Goal: Book appointment/travel/reservation

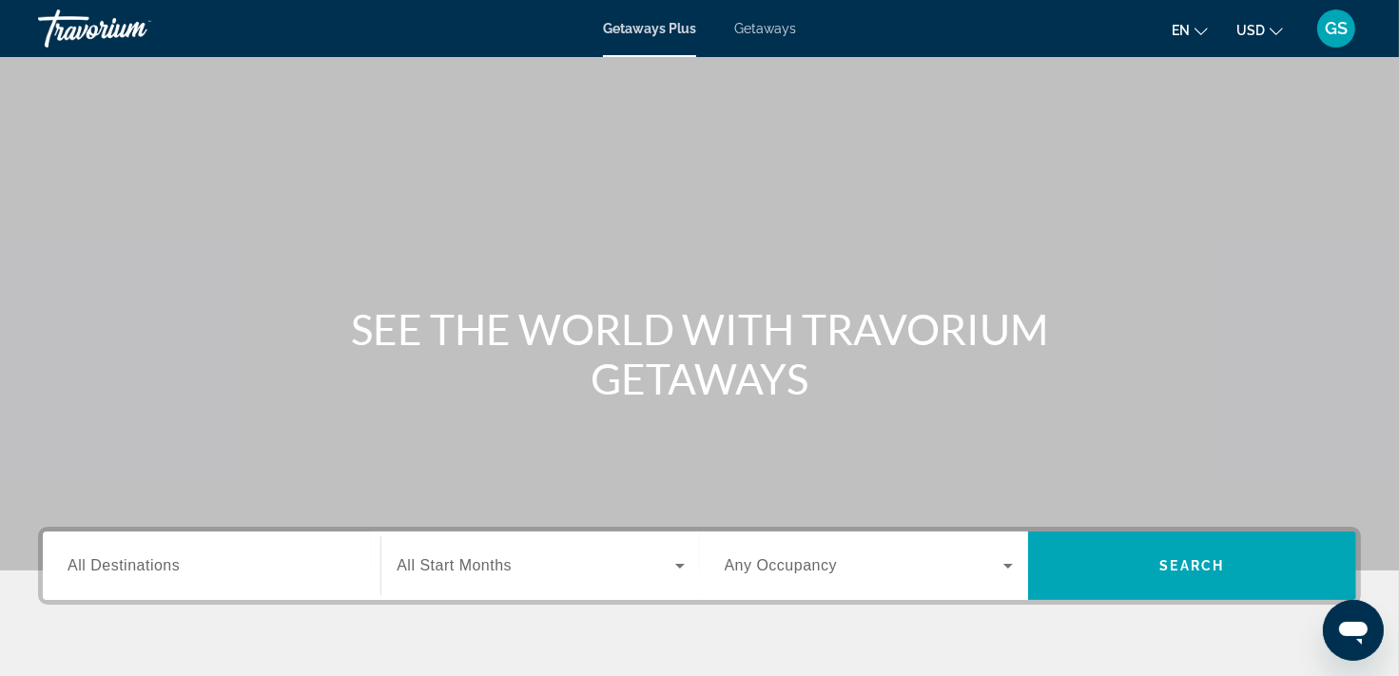
click at [759, 24] on span "Getaways" at bounding box center [765, 28] width 62 height 15
click at [167, 569] on span "All Destinations" at bounding box center [124, 565] width 112 height 16
click at [167, 569] on input "Destination All Destinations" at bounding box center [212, 566] width 288 height 23
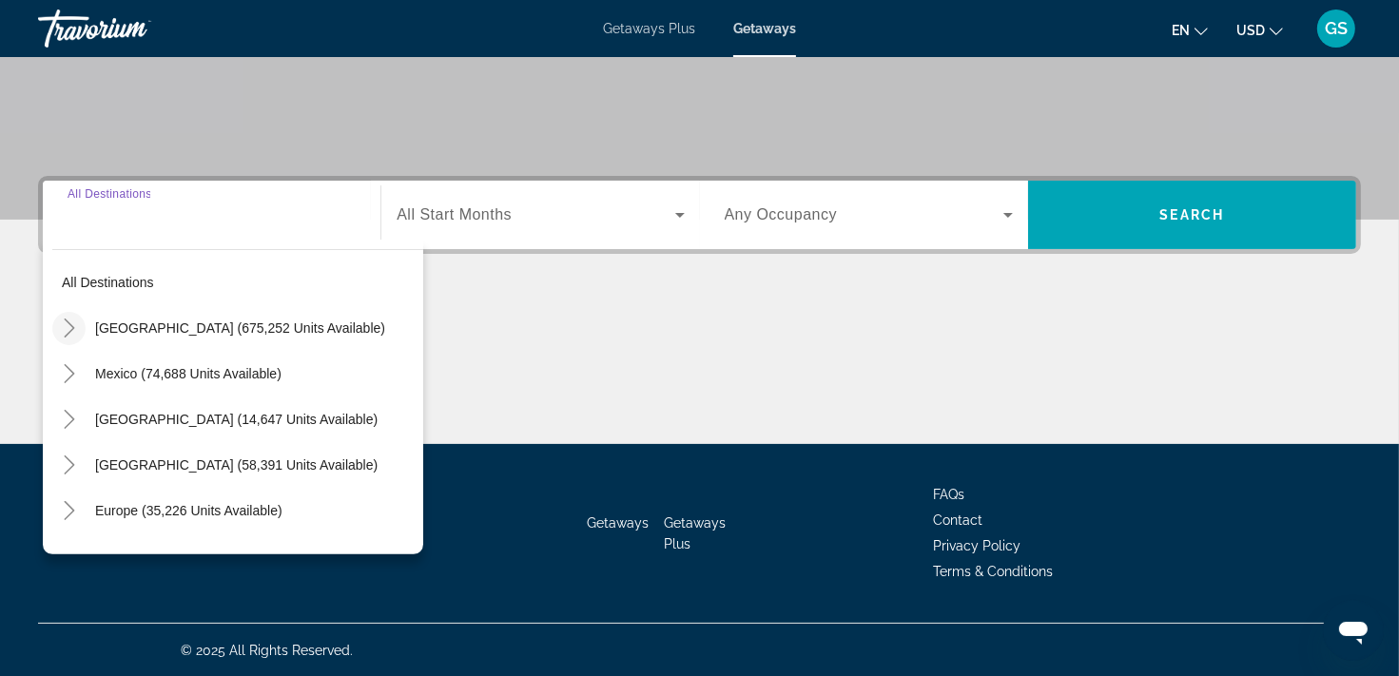
click at [73, 326] on icon "Toggle United States (675,252 units available)" at bounding box center [69, 328] width 19 height 19
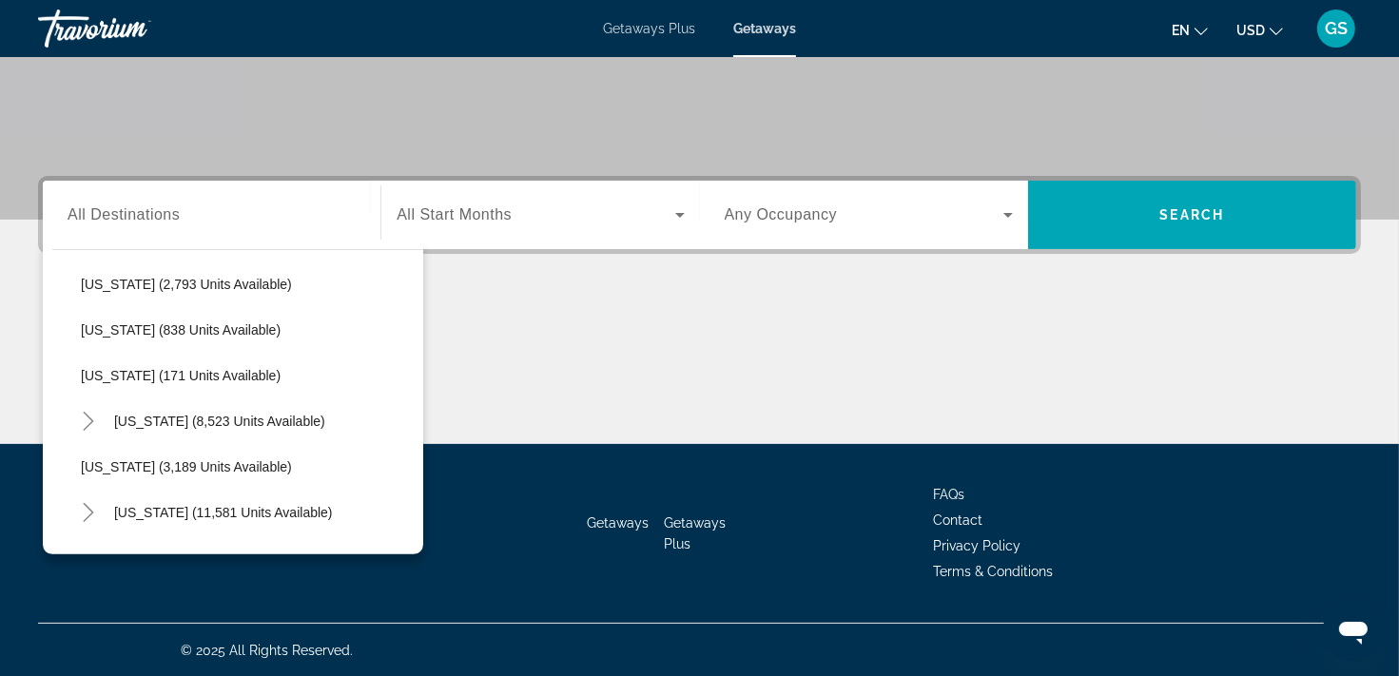
scroll to position [1101, 0]
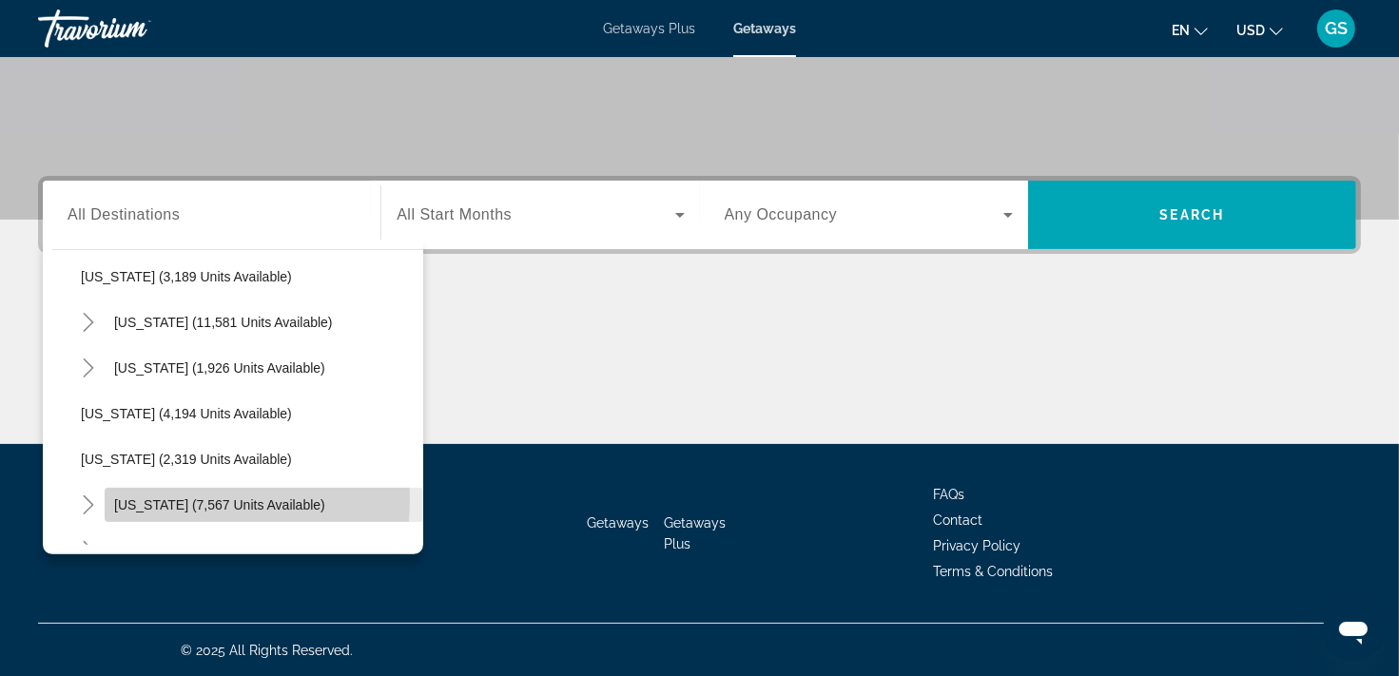
click at [171, 498] on span "[US_STATE] (7,567 units available)" at bounding box center [219, 504] width 211 height 15
type input "**********"
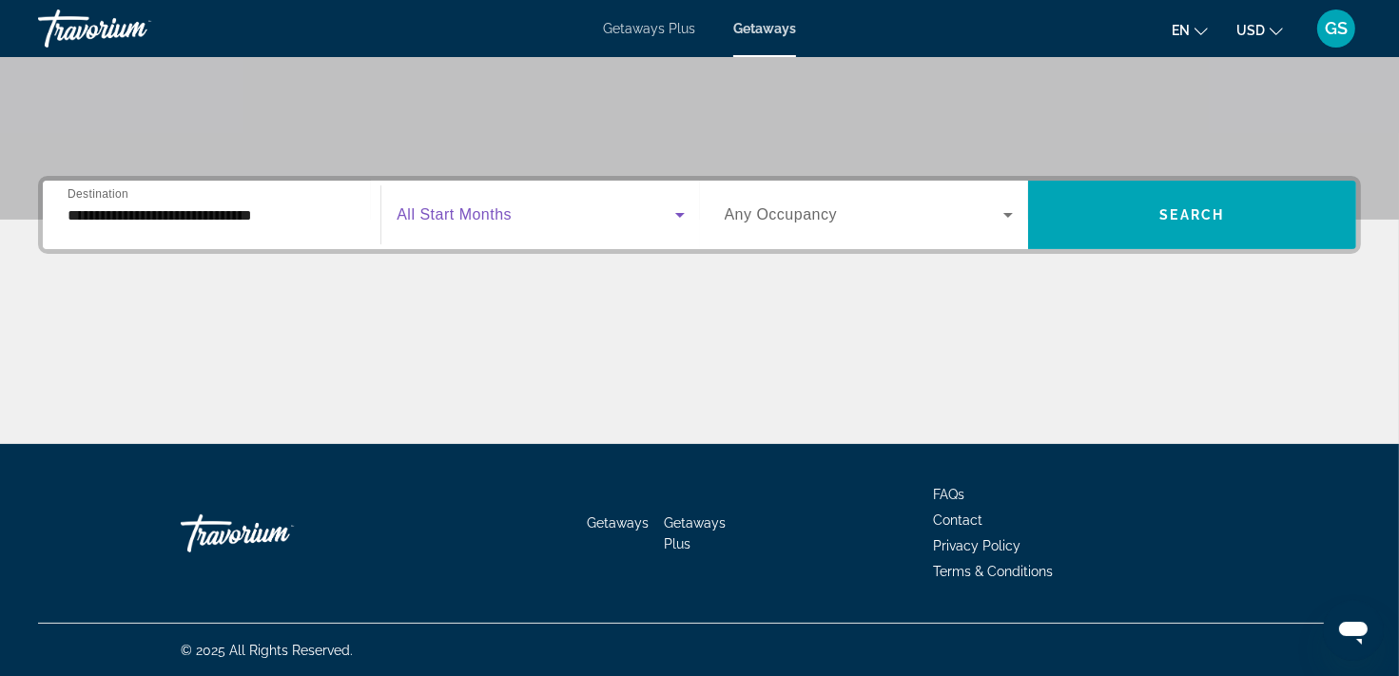
click at [627, 217] on span "Search widget" at bounding box center [536, 215] width 278 height 23
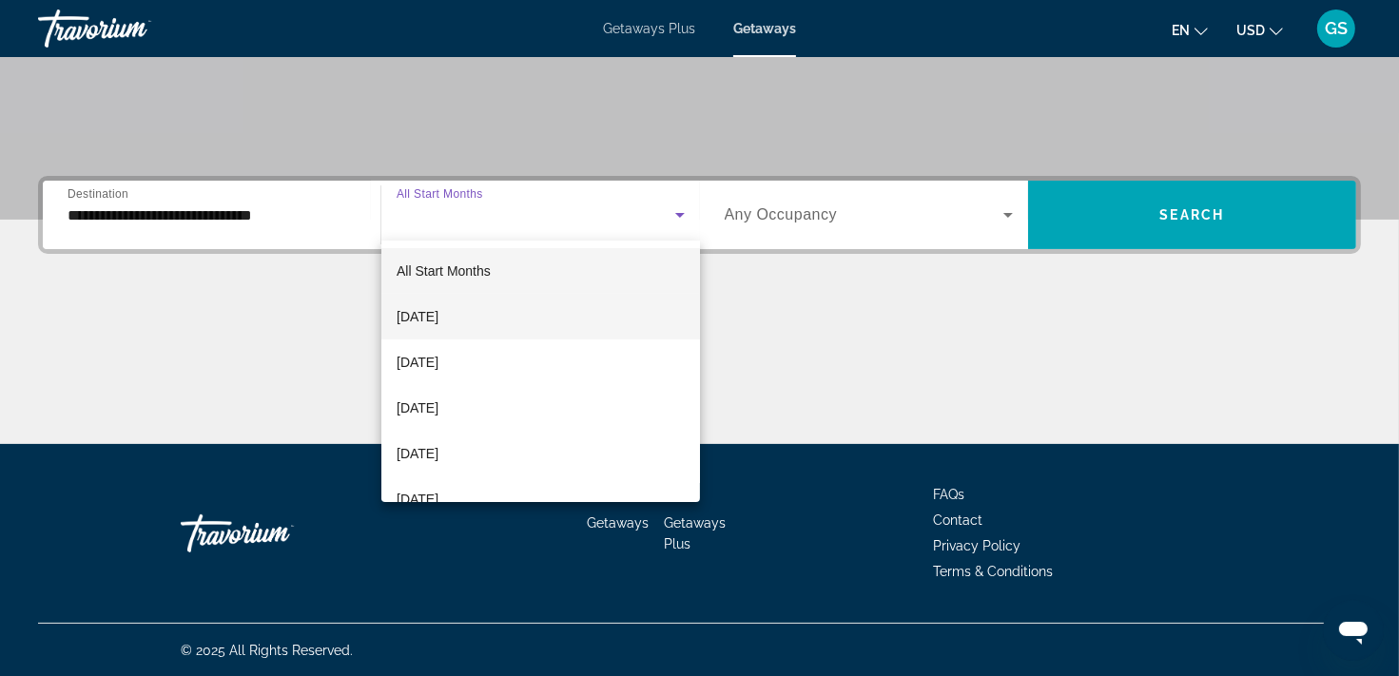
click at [438, 320] on span "[DATE]" at bounding box center [418, 316] width 42 height 23
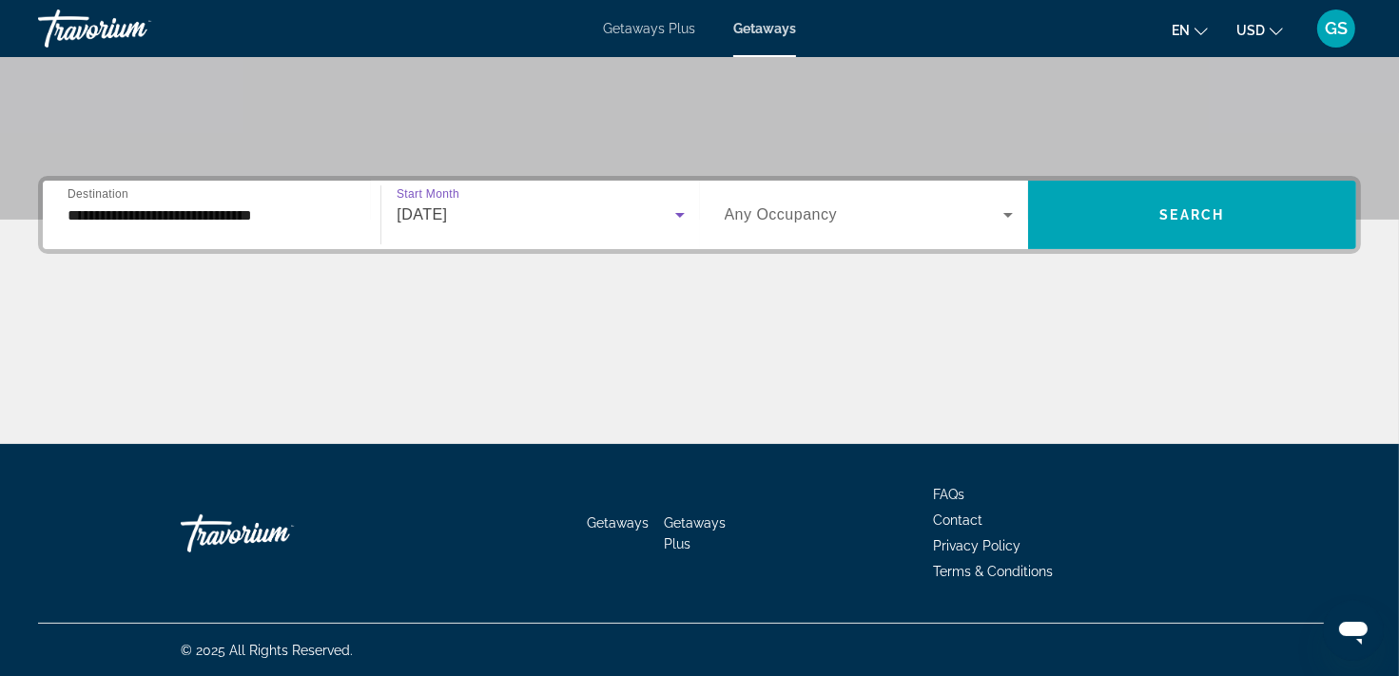
click at [1003, 217] on icon "Search widget" at bounding box center [1008, 215] width 23 height 23
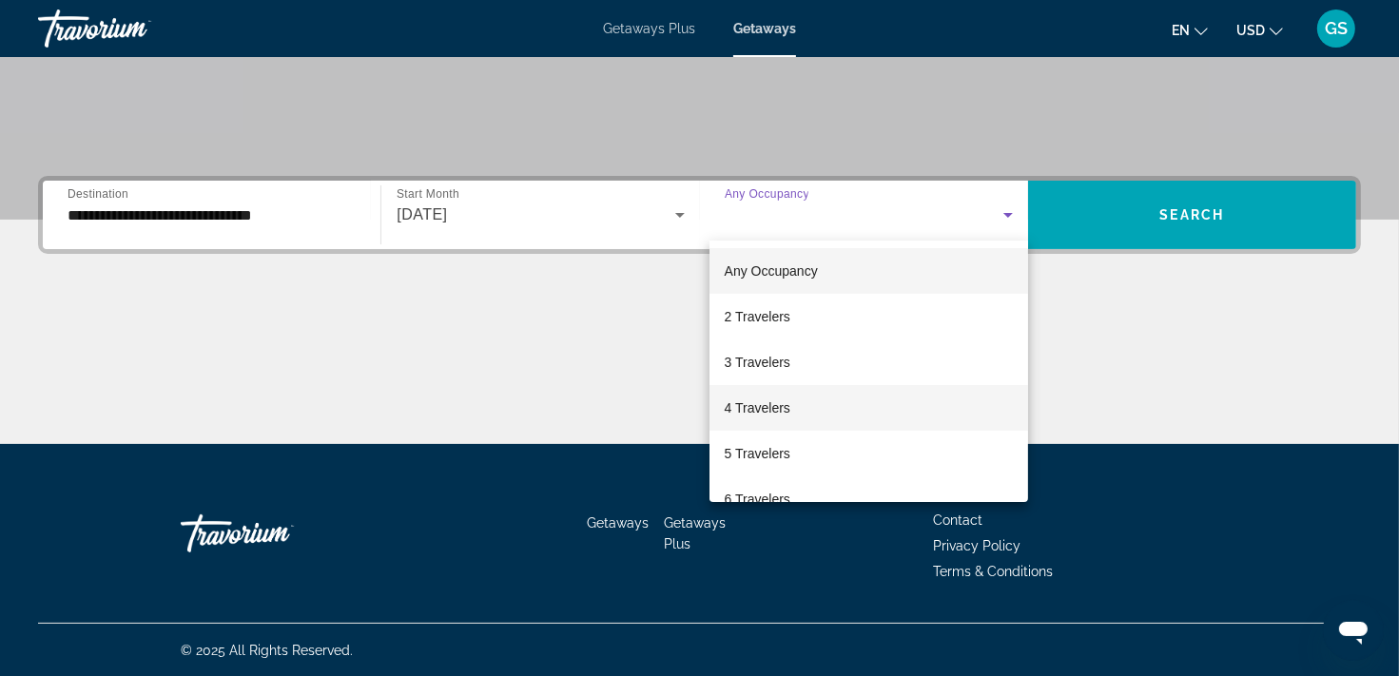
click at [753, 404] on span "4 Travelers" at bounding box center [758, 408] width 66 height 23
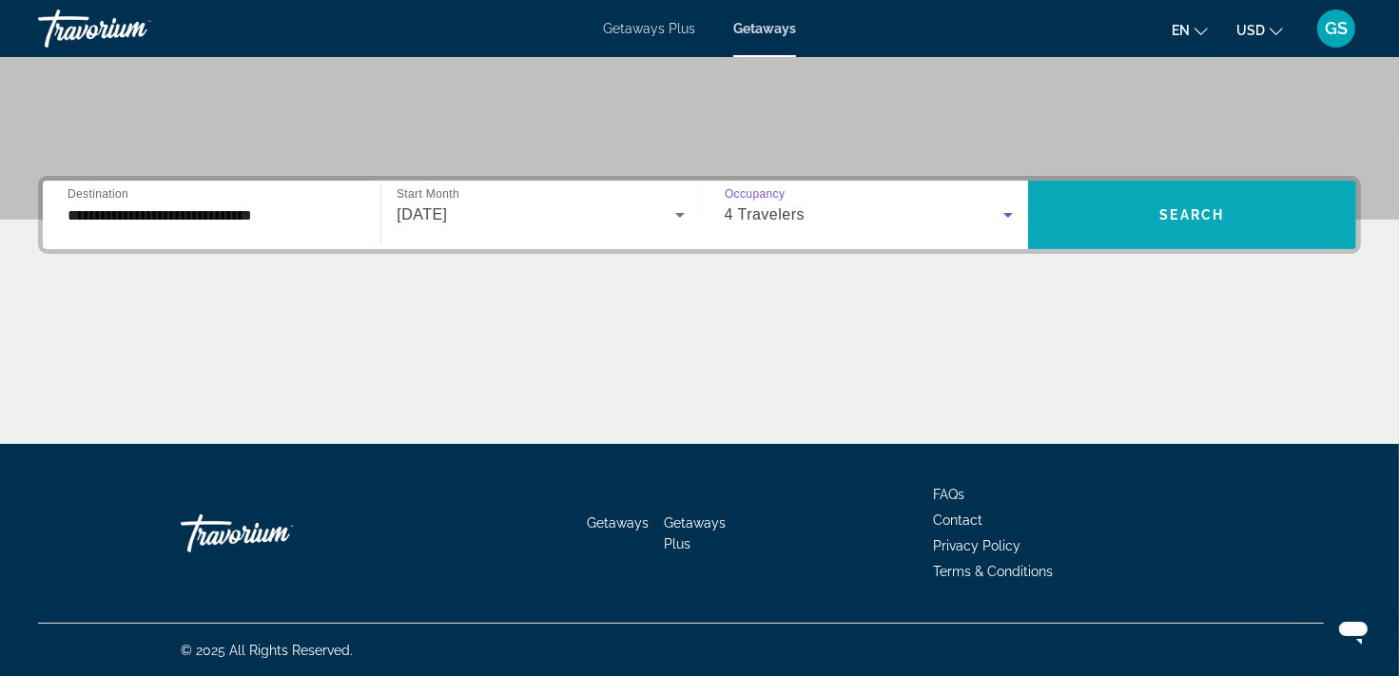
click at [1189, 216] on span "Search" at bounding box center [1192, 214] width 65 height 15
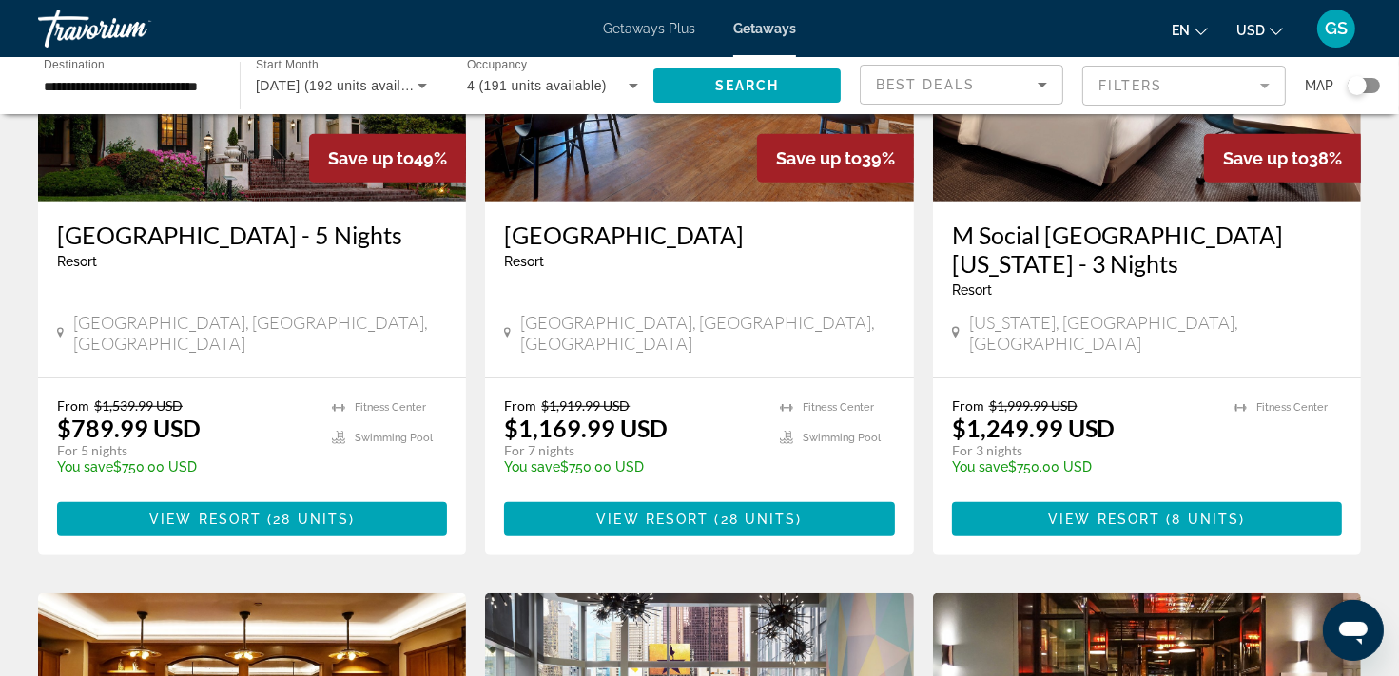
scroll to position [1046, 0]
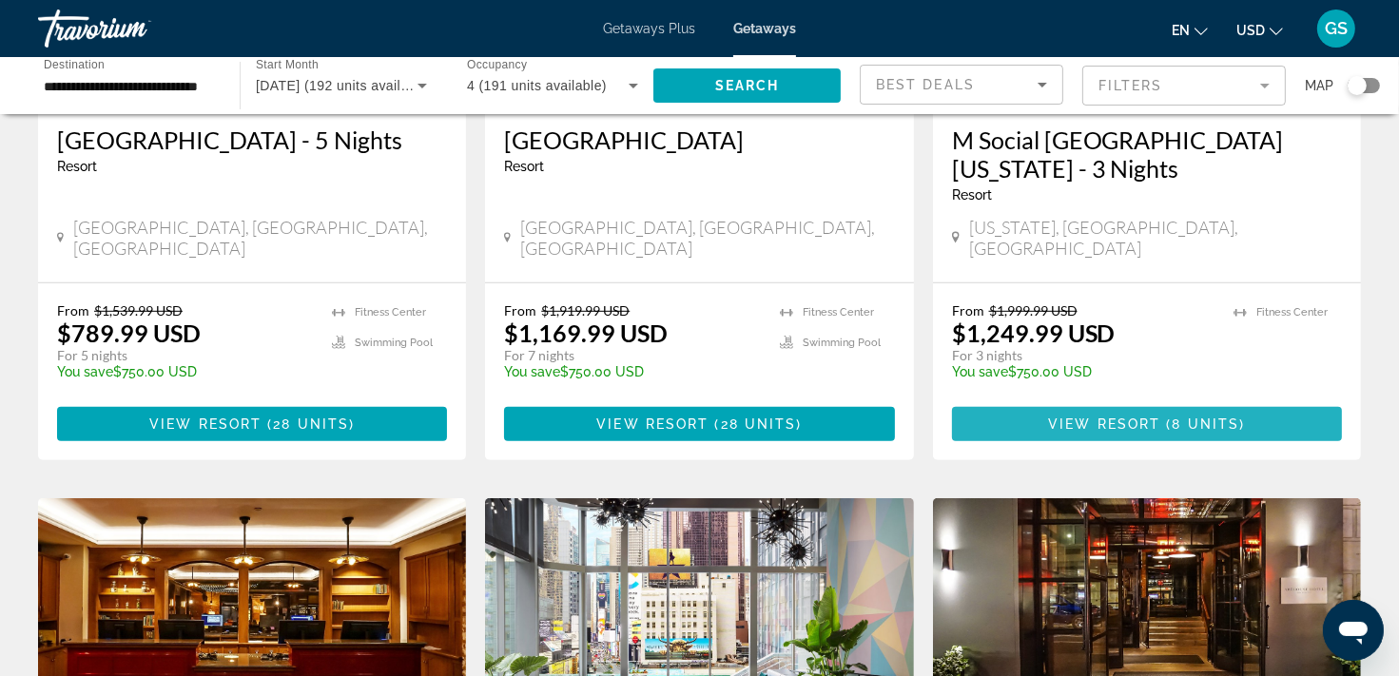
click at [1156, 417] on span "View Resort" at bounding box center [1104, 424] width 112 height 15
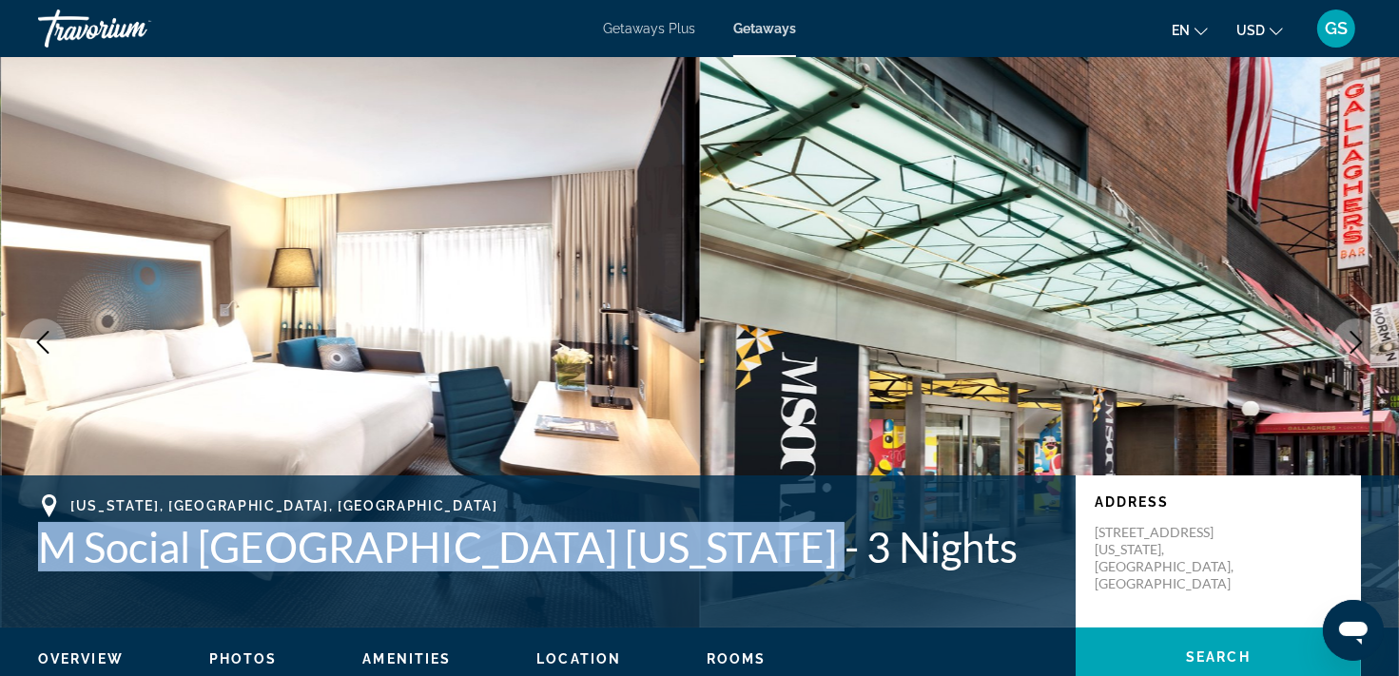
drag, startPoint x: 38, startPoint y: 554, endPoint x: 769, endPoint y: 568, distance: 731.4
click at [775, 572] on div "[US_STATE], [GEOGRAPHIC_DATA], [GEOGRAPHIC_DATA] [GEOGRAPHIC_DATA] [US_STATE] -…" at bounding box center [699, 551] width 1399 height 114
copy h1 "M [GEOGRAPHIC_DATA] [US_STATE] -"
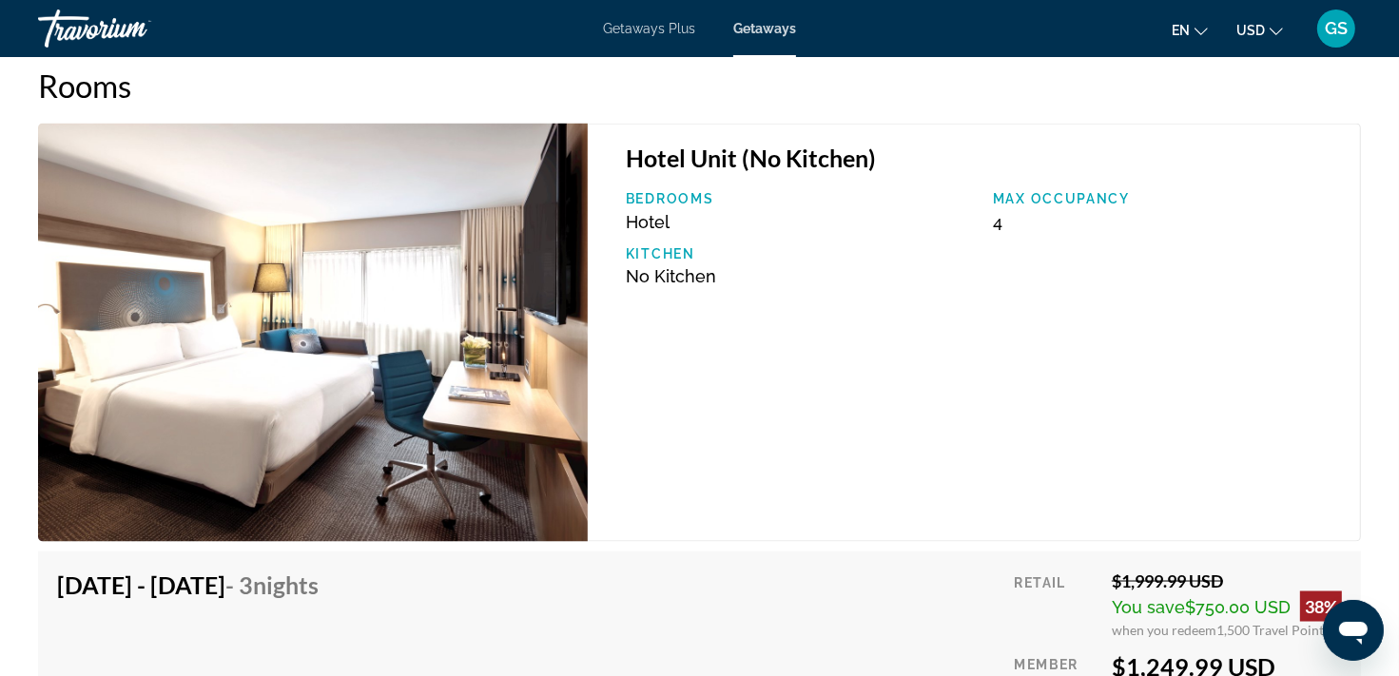
scroll to position [2841, 0]
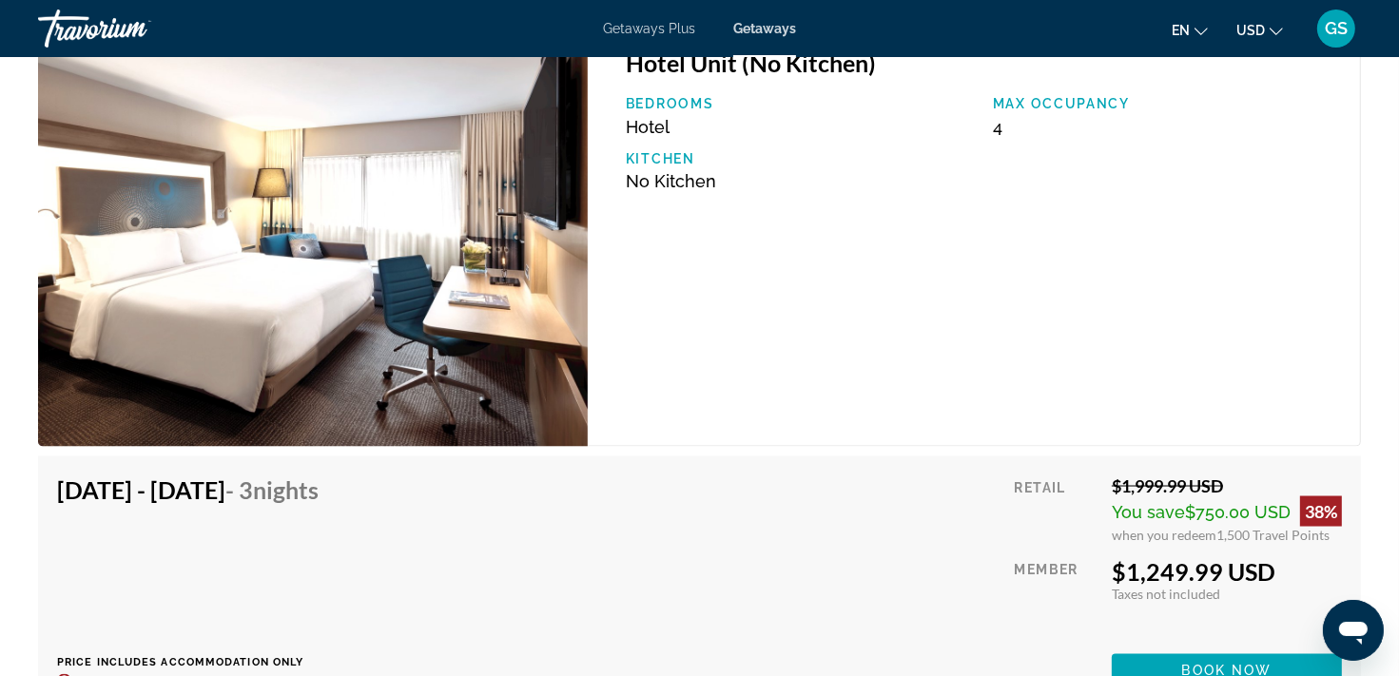
click at [1278, 26] on icon "Change currency" at bounding box center [1276, 31] width 13 height 13
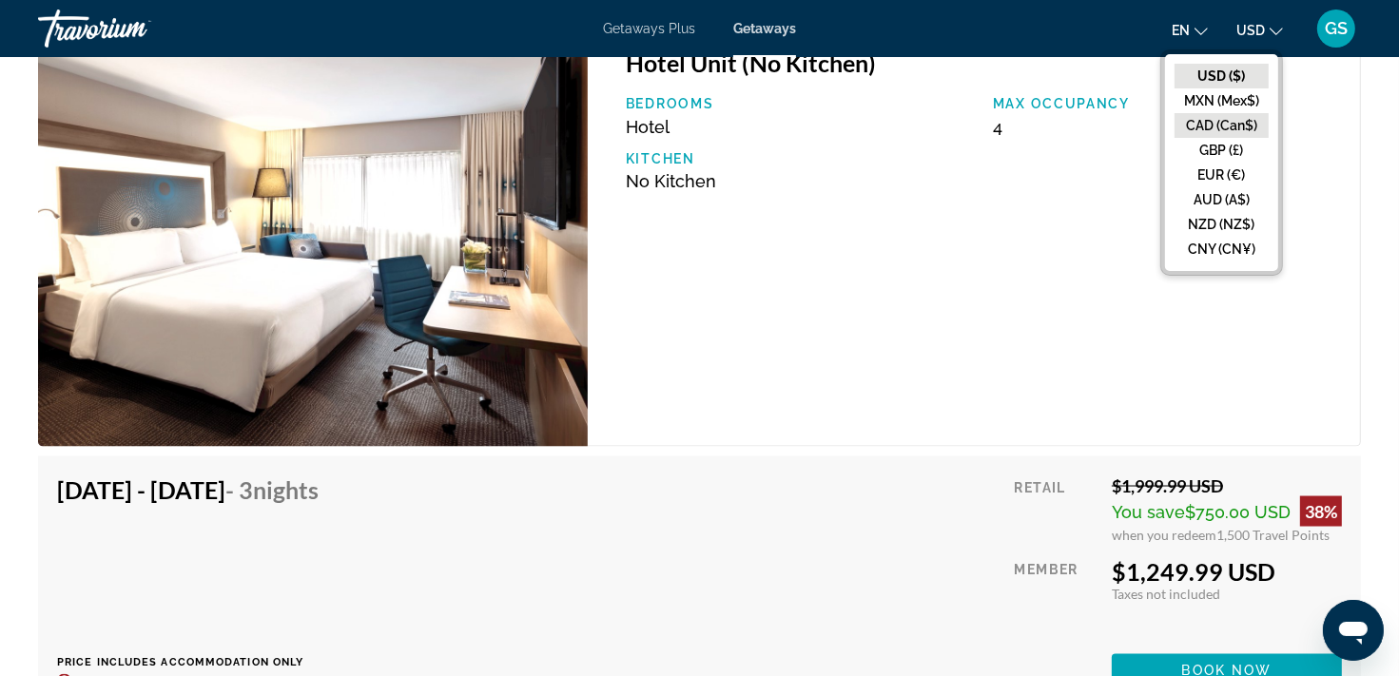
click at [1213, 124] on button "CAD (Can$)" at bounding box center [1221, 125] width 94 height 25
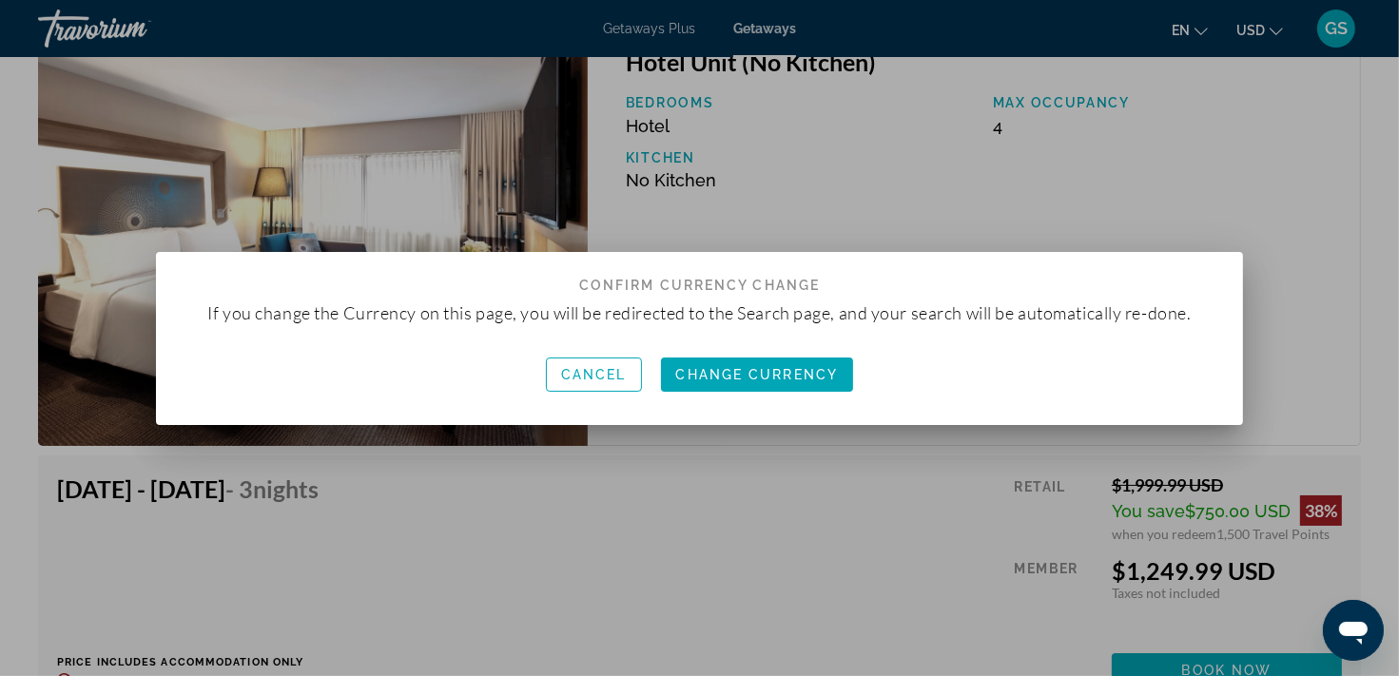
scroll to position [0, 0]
click at [761, 368] on span "Change Currency" at bounding box center [757, 374] width 163 height 15
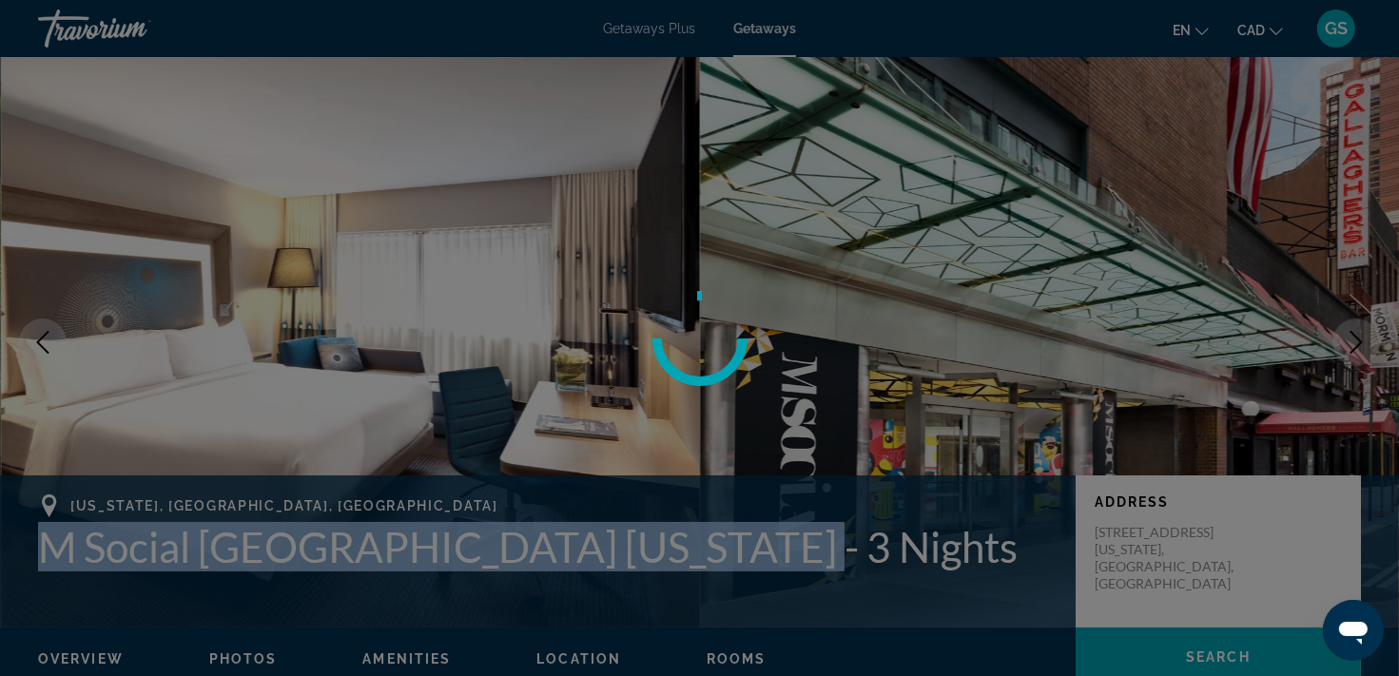
scroll to position [2841, 0]
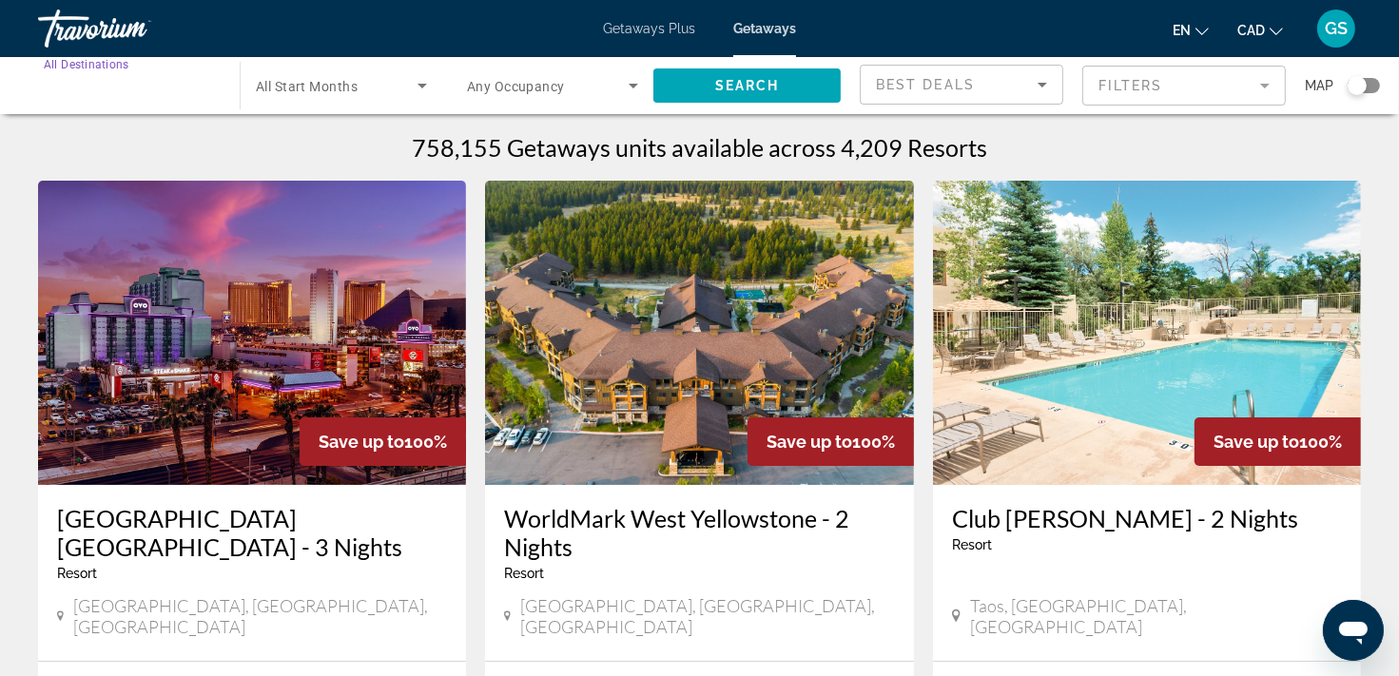
click at [166, 90] on input "Destination All Destinations" at bounding box center [129, 86] width 171 height 23
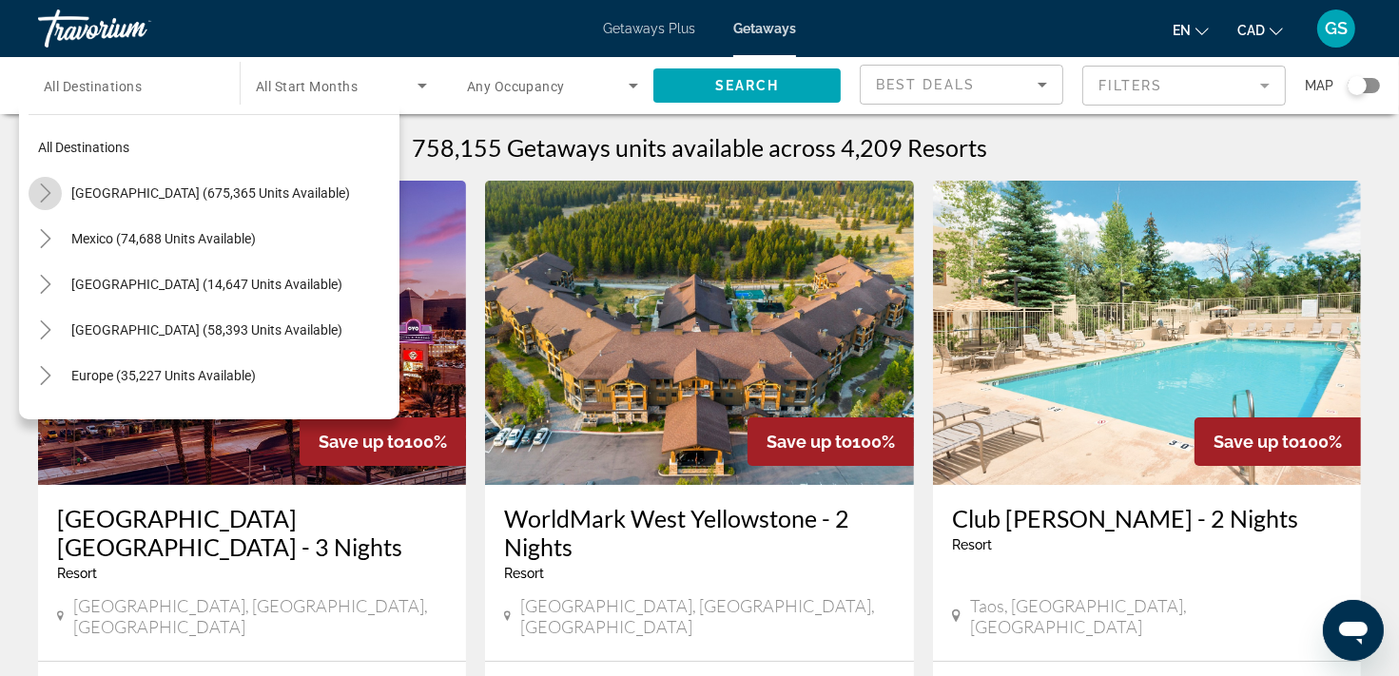
click at [38, 195] on icon "Toggle United States (675,365 units available)" at bounding box center [45, 193] width 19 height 19
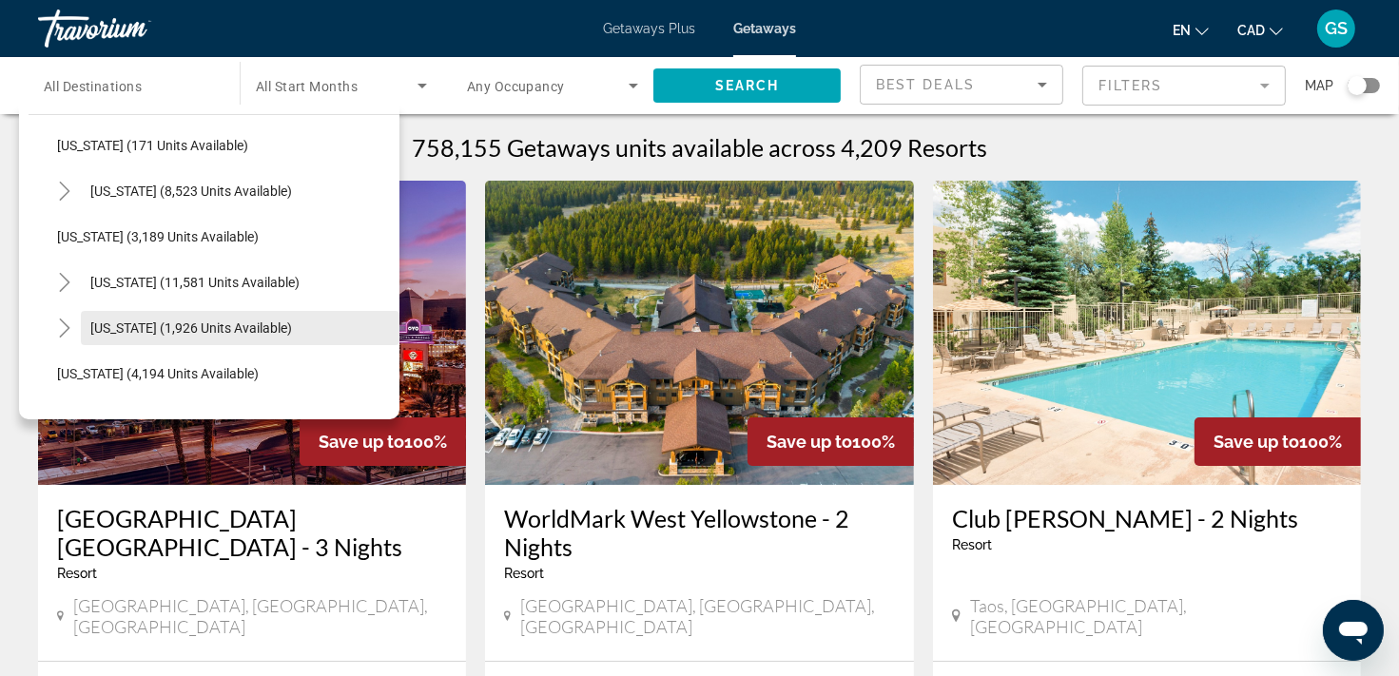
scroll to position [1101, 0]
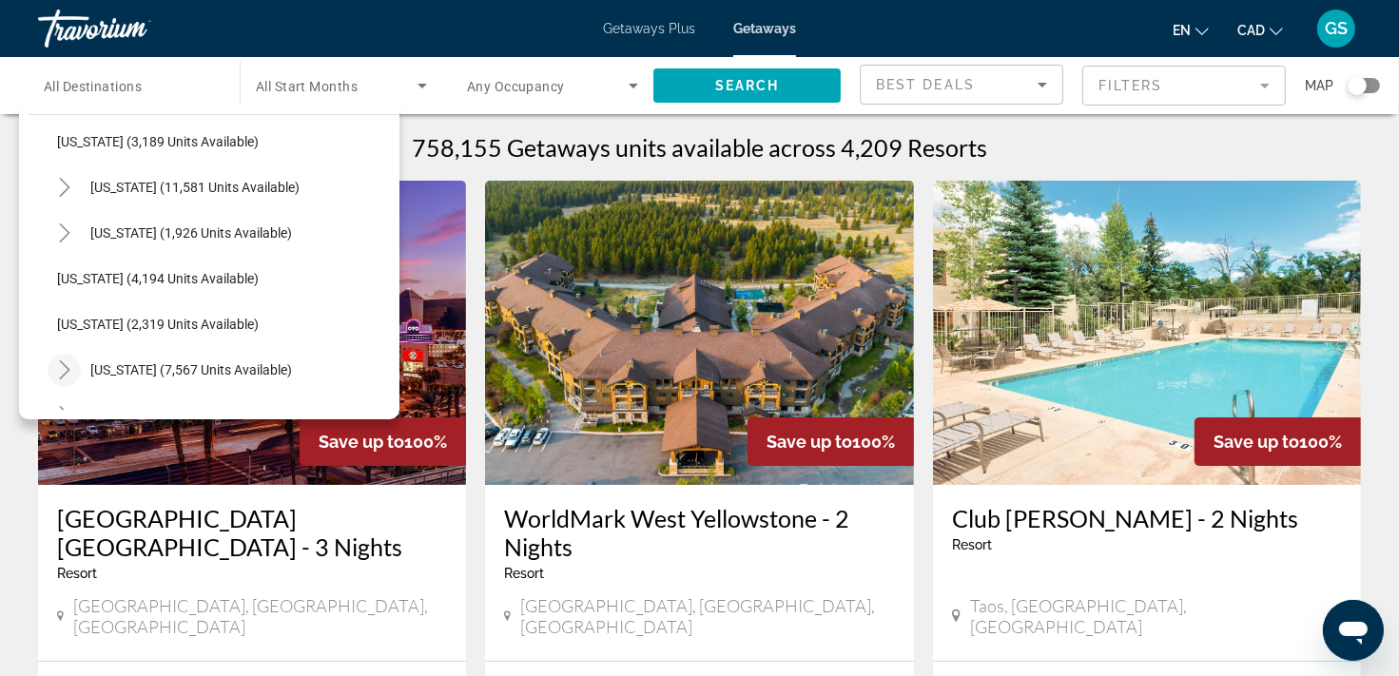
click at [59, 369] on icon "Toggle New York (7,567 units available)" at bounding box center [64, 369] width 19 height 19
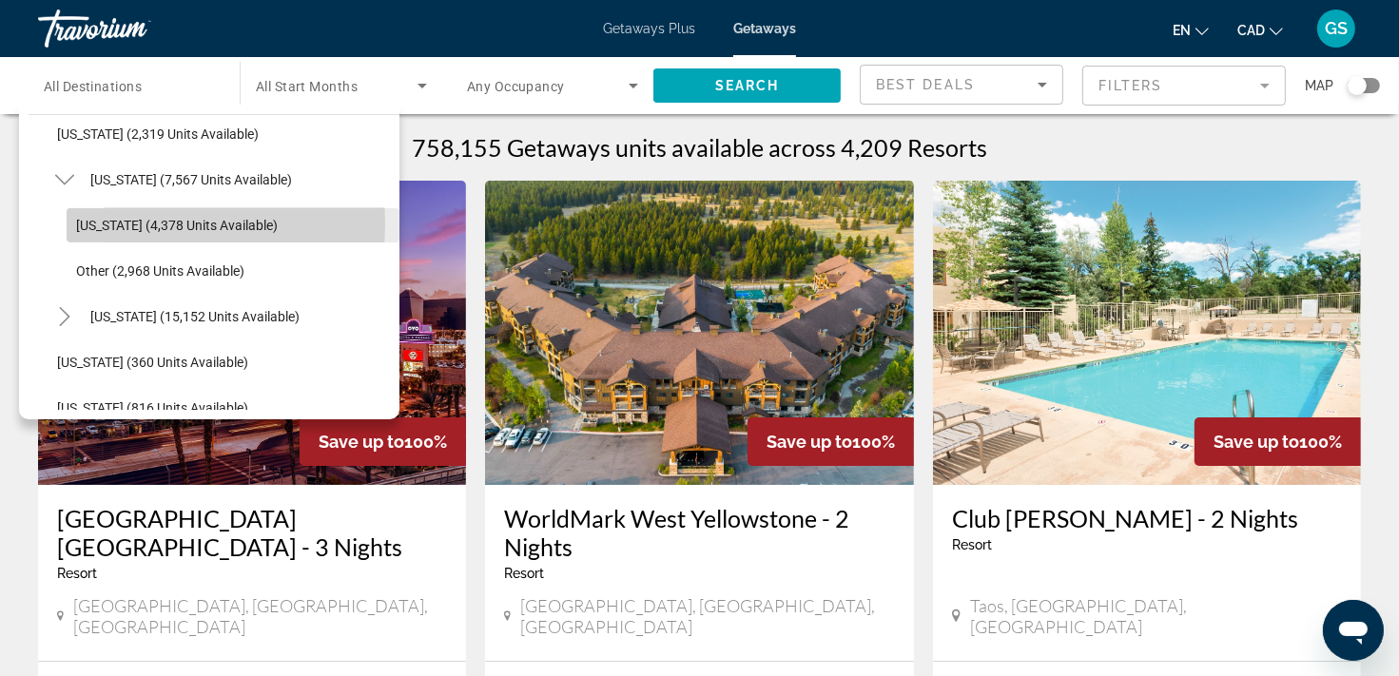
click at [124, 223] on span "[US_STATE] (4,378 units available)" at bounding box center [177, 225] width 202 height 15
type input "**********"
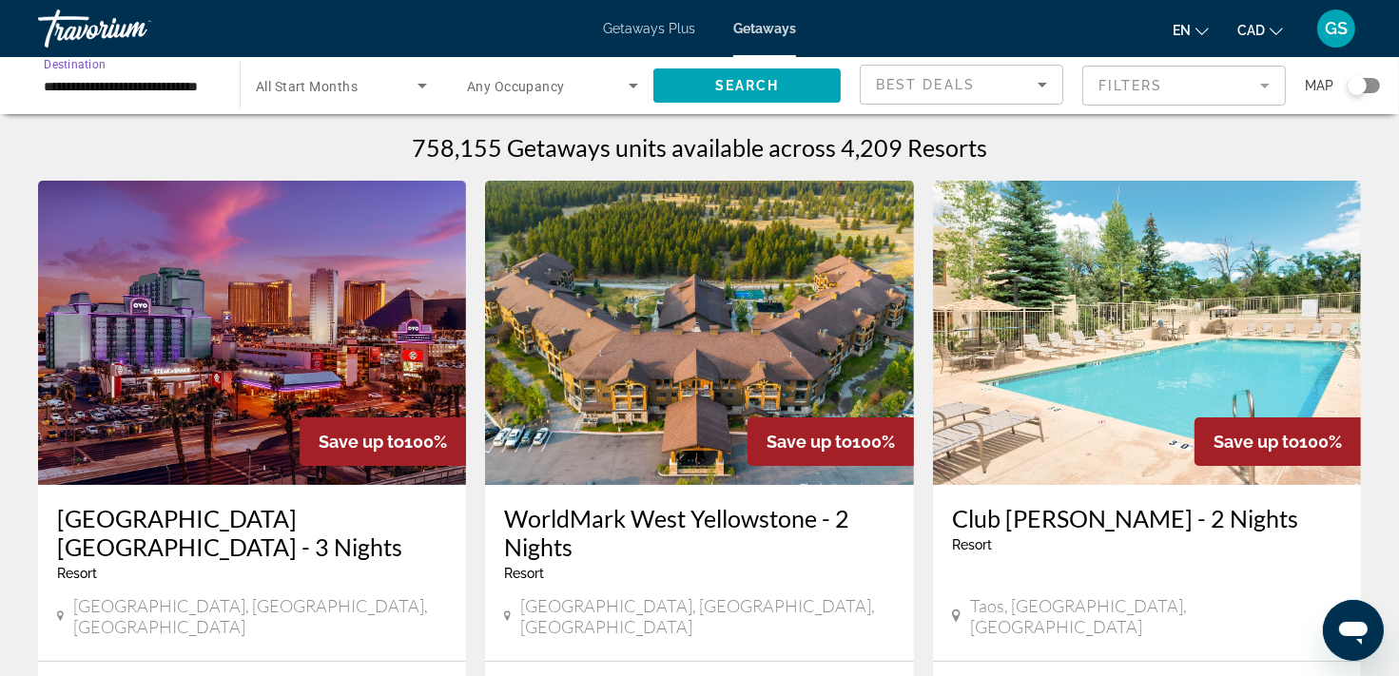
click at [384, 87] on span "Search widget" at bounding box center [337, 85] width 162 height 23
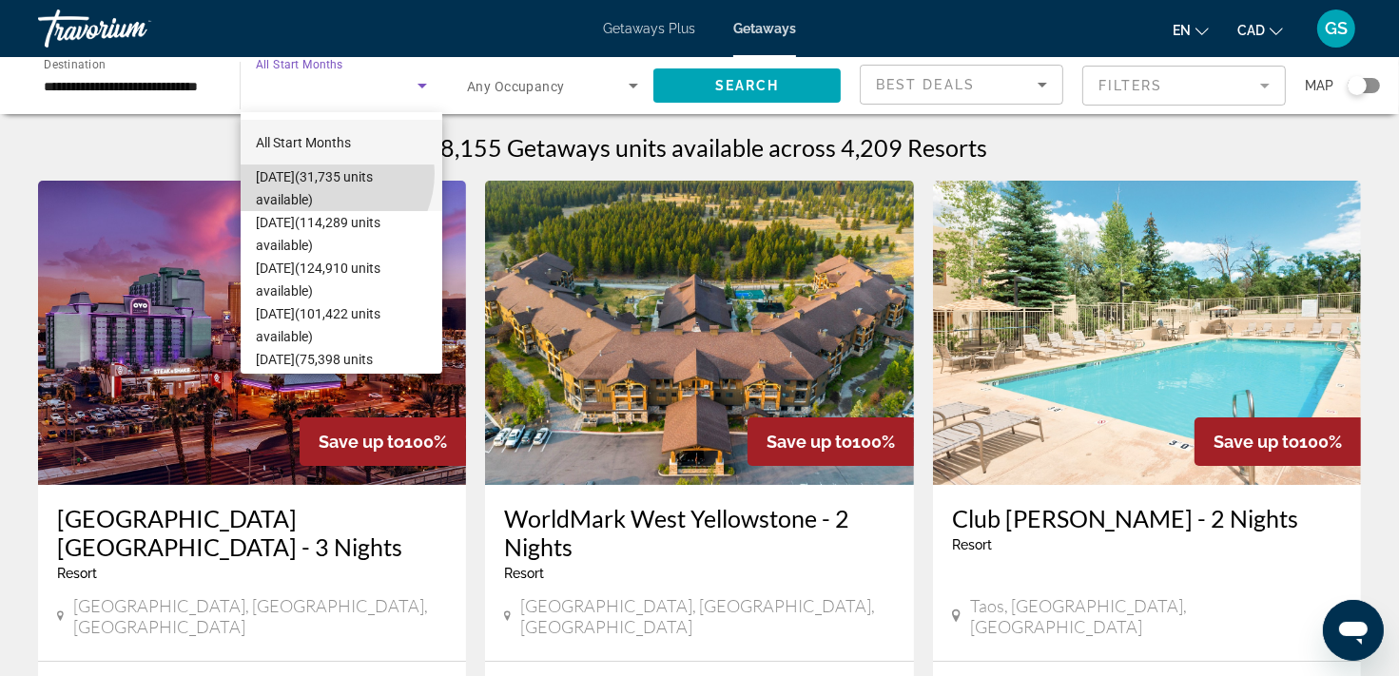
click at [328, 173] on span "[DATE] (31,735 units available)" at bounding box center [341, 188] width 171 height 46
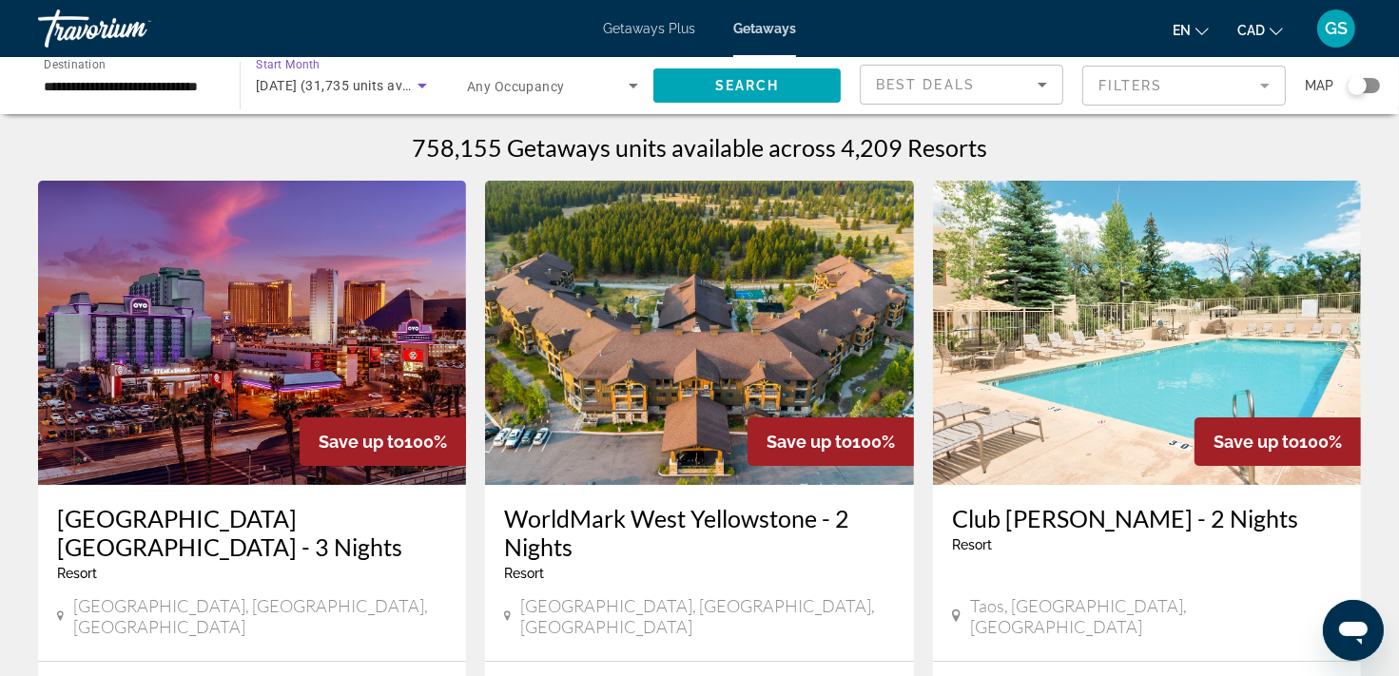
click at [632, 81] on icon "Search widget" at bounding box center [633, 85] width 23 height 23
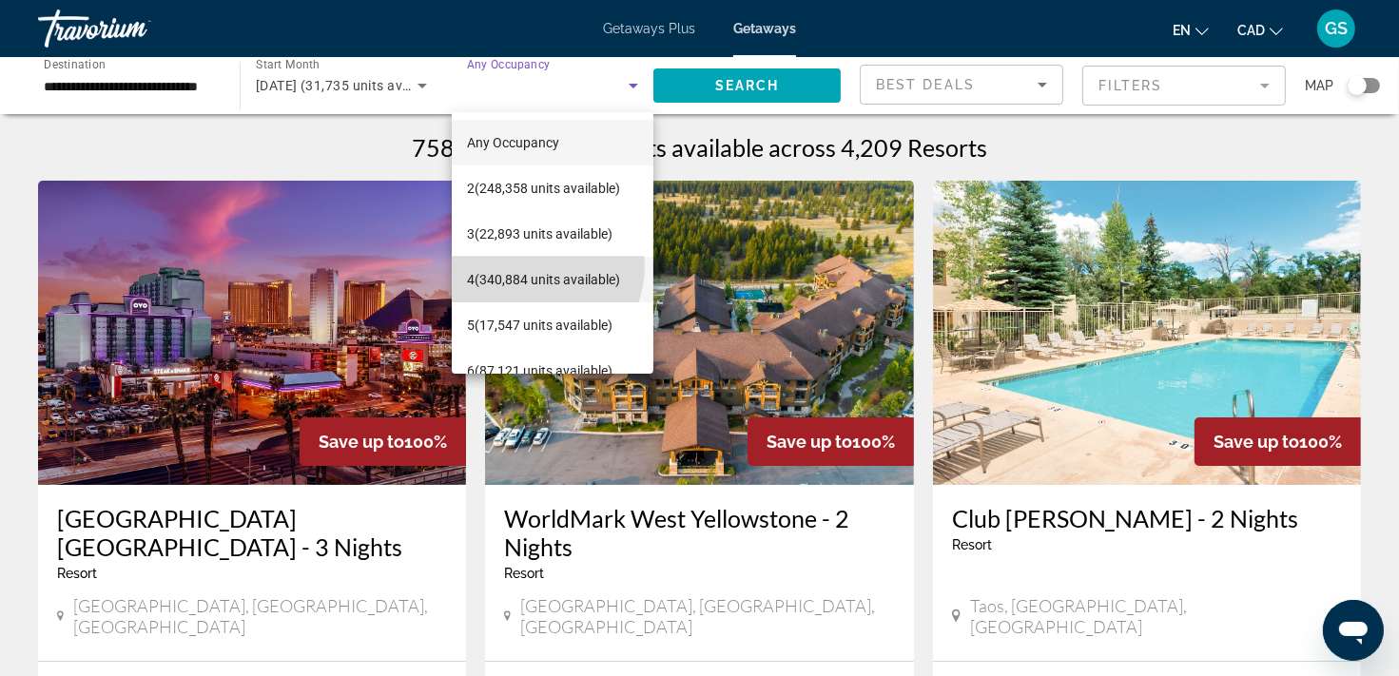
click at [531, 268] on span "4 (340,884 units available)" at bounding box center [543, 279] width 153 height 23
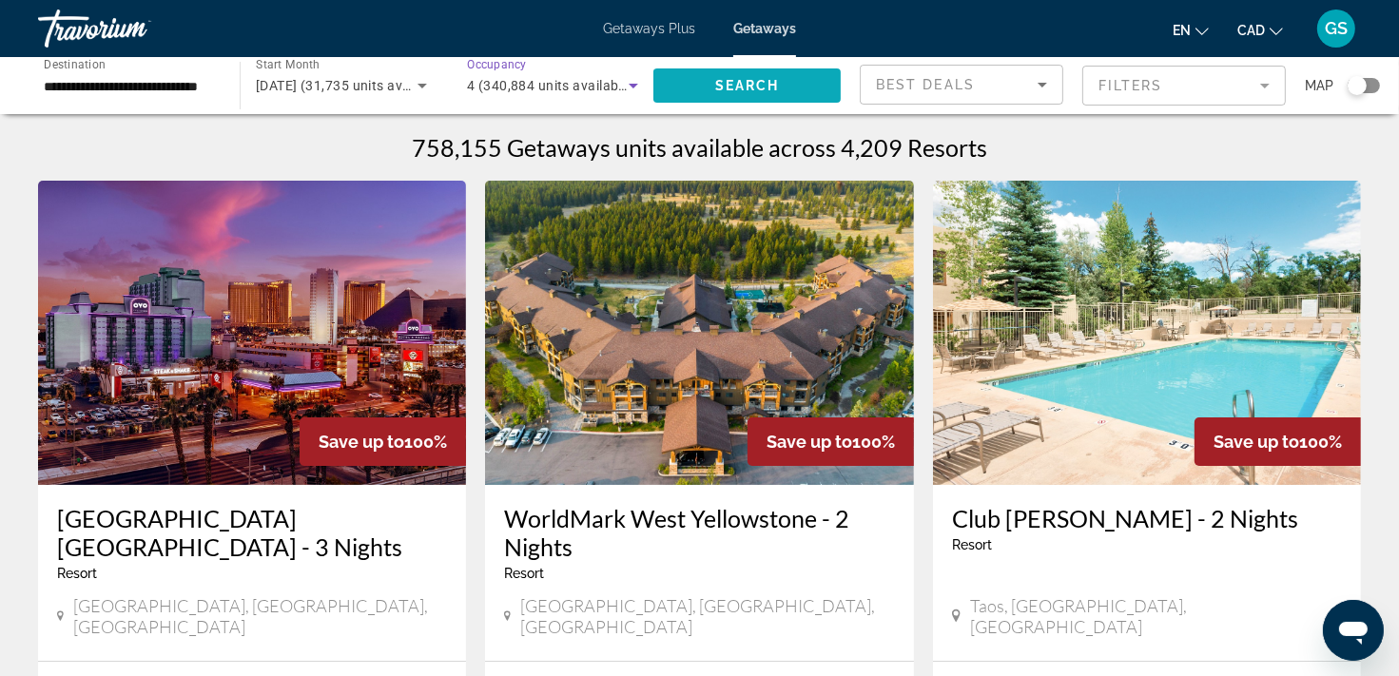
click at [749, 78] on span "Search" at bounding box center [747, 85] width 65 height 15
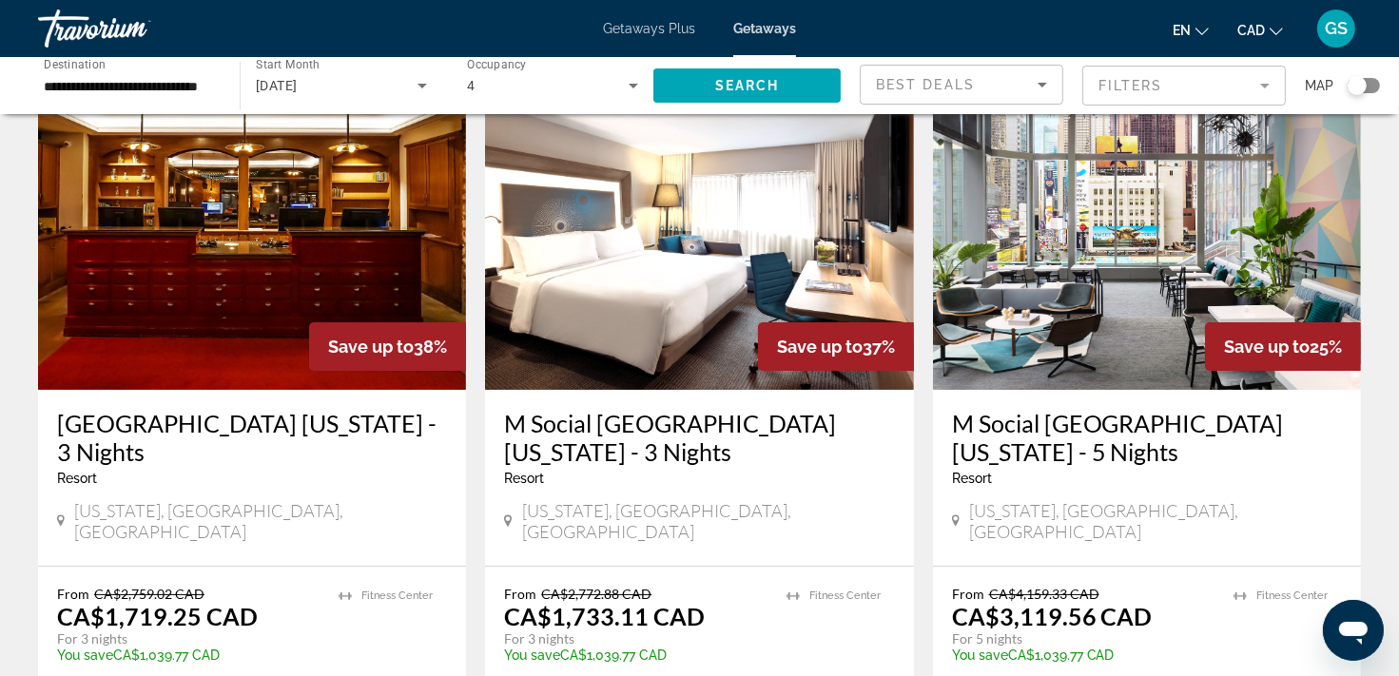
scroll to position [285, 0]
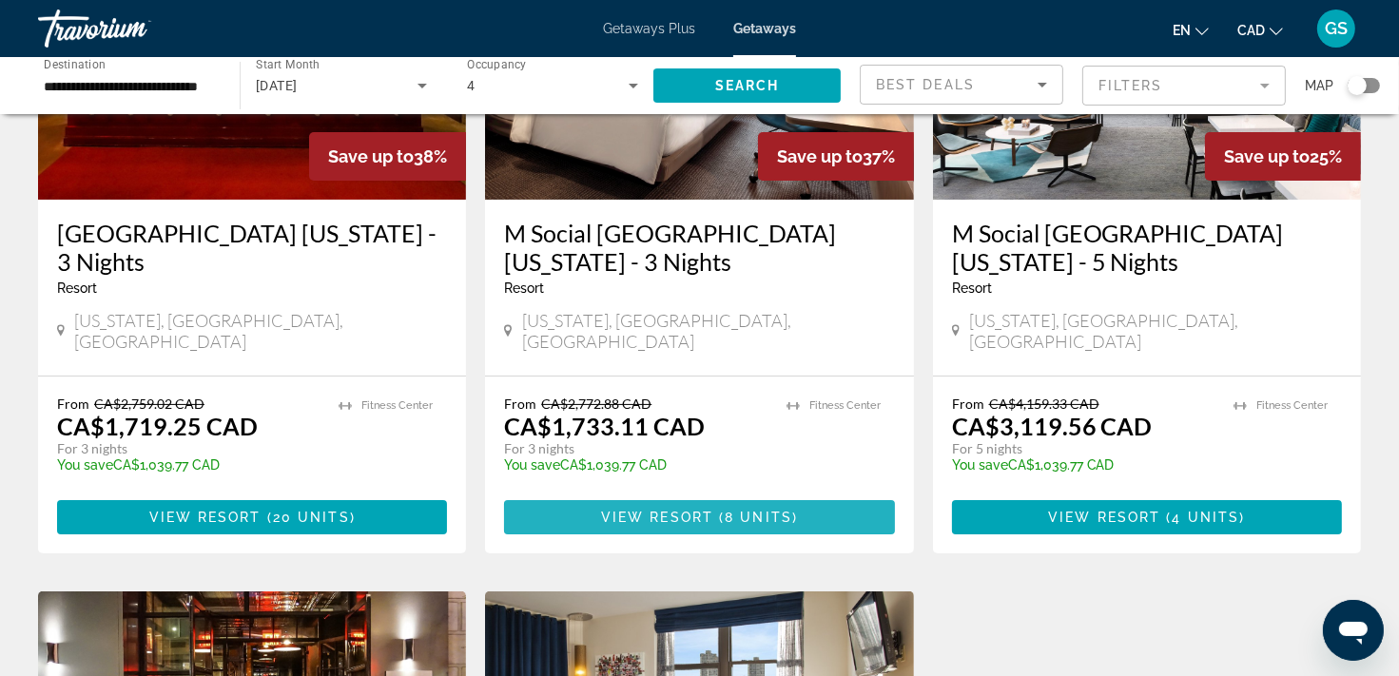
click at [727, 510] on span "8 units" at bounding box center [759, 517] width 68 height 15
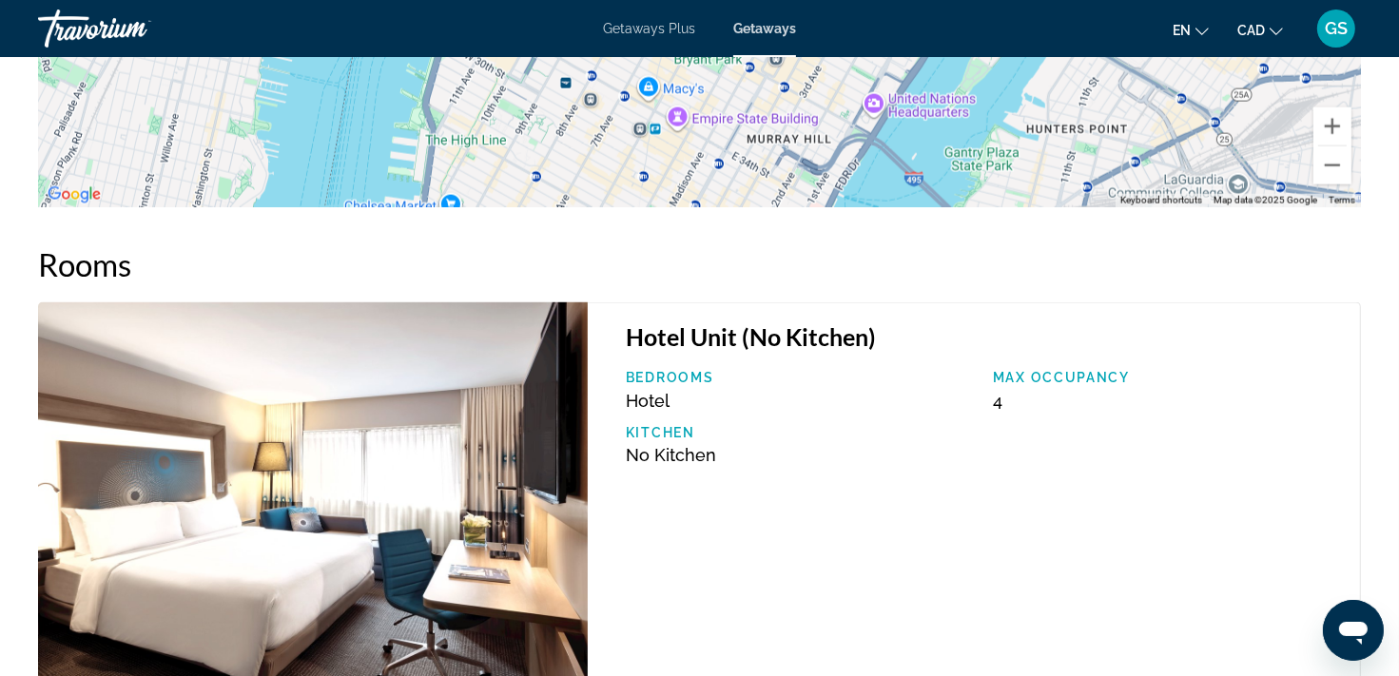
scroll to position [2948, 0]
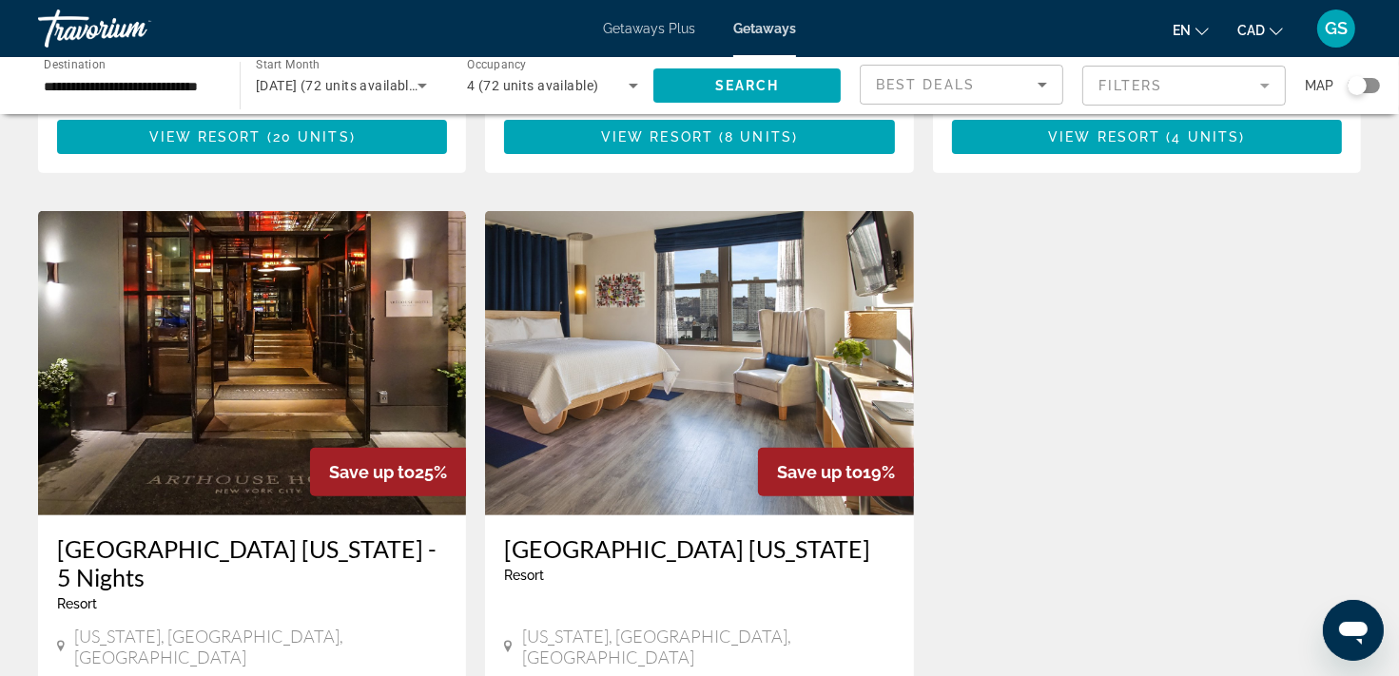
scroll to position [951, 0]
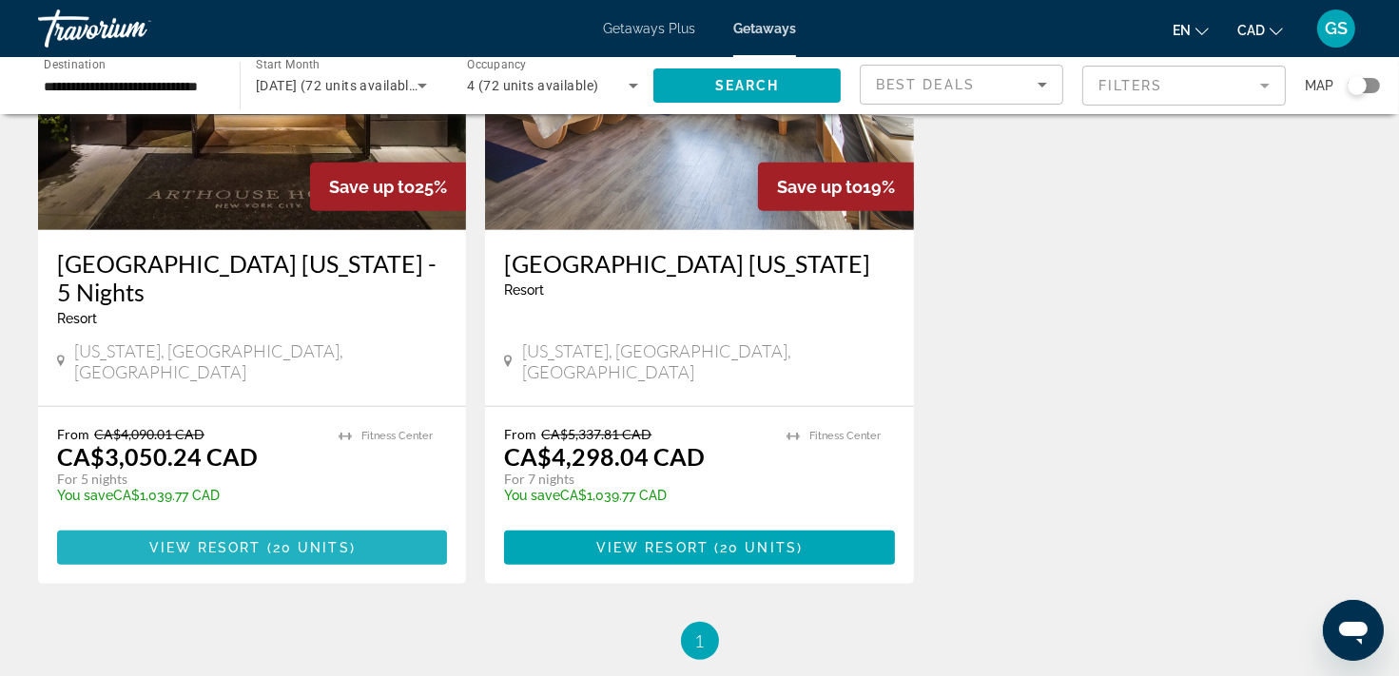
click at [314, 540] on span "20 units" at bounding box center [311, 547] width 77 height 15
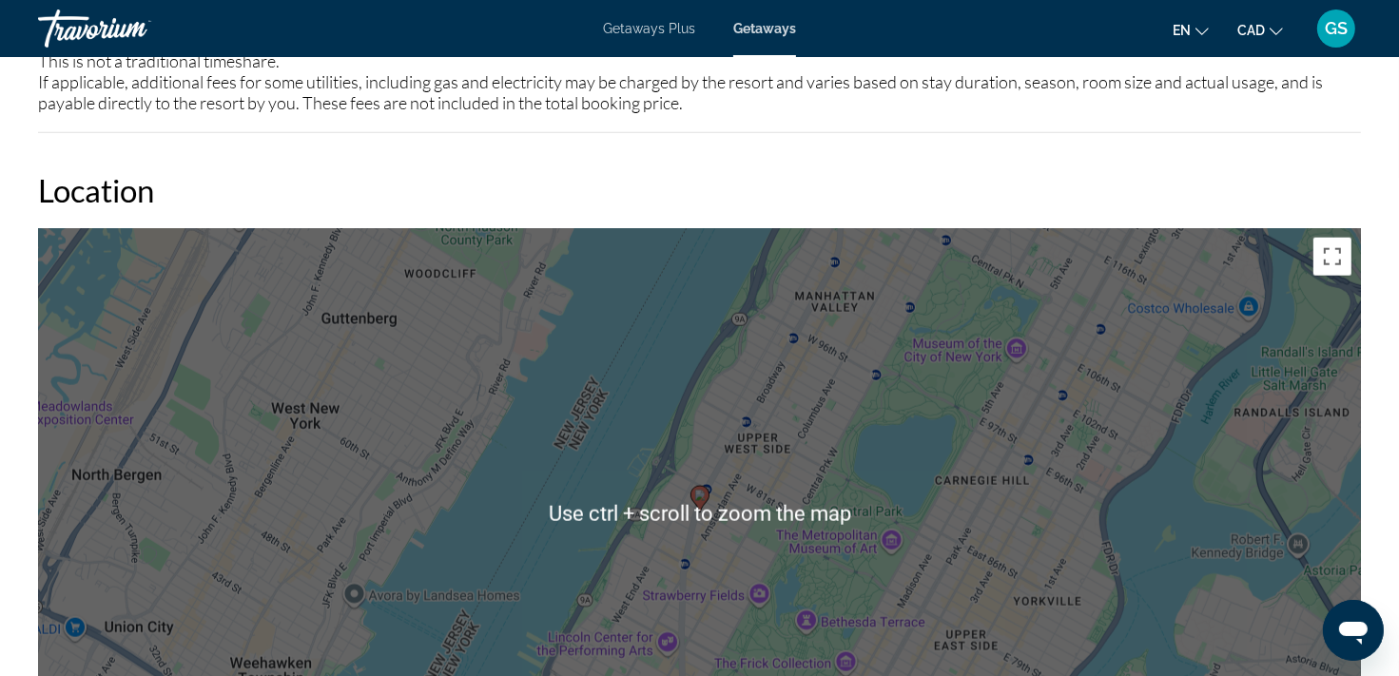
scroll to position [1902, 0]
